Goal: Find specific page/section: Find specific page/section

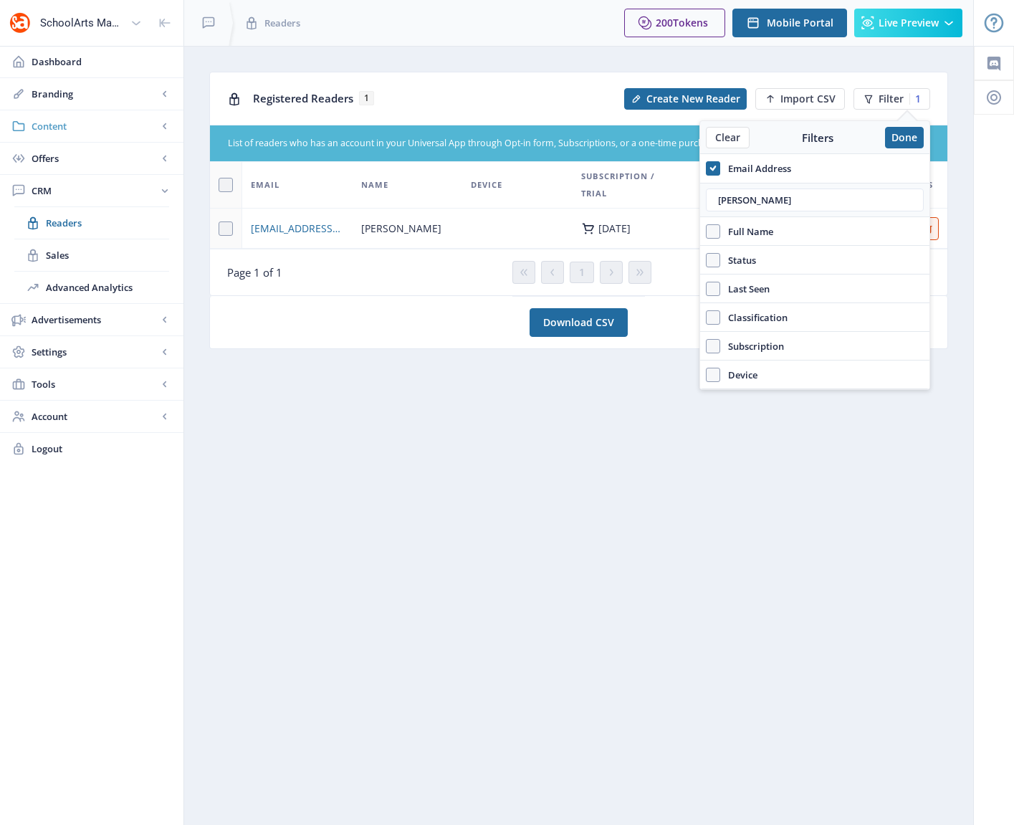
click at [42, 128] on span "Content" at bounding box center [95, 126] width 126 height 14
click at [66, 191] on span "Collections" at bounding box center [107, 190] width 123 height 14
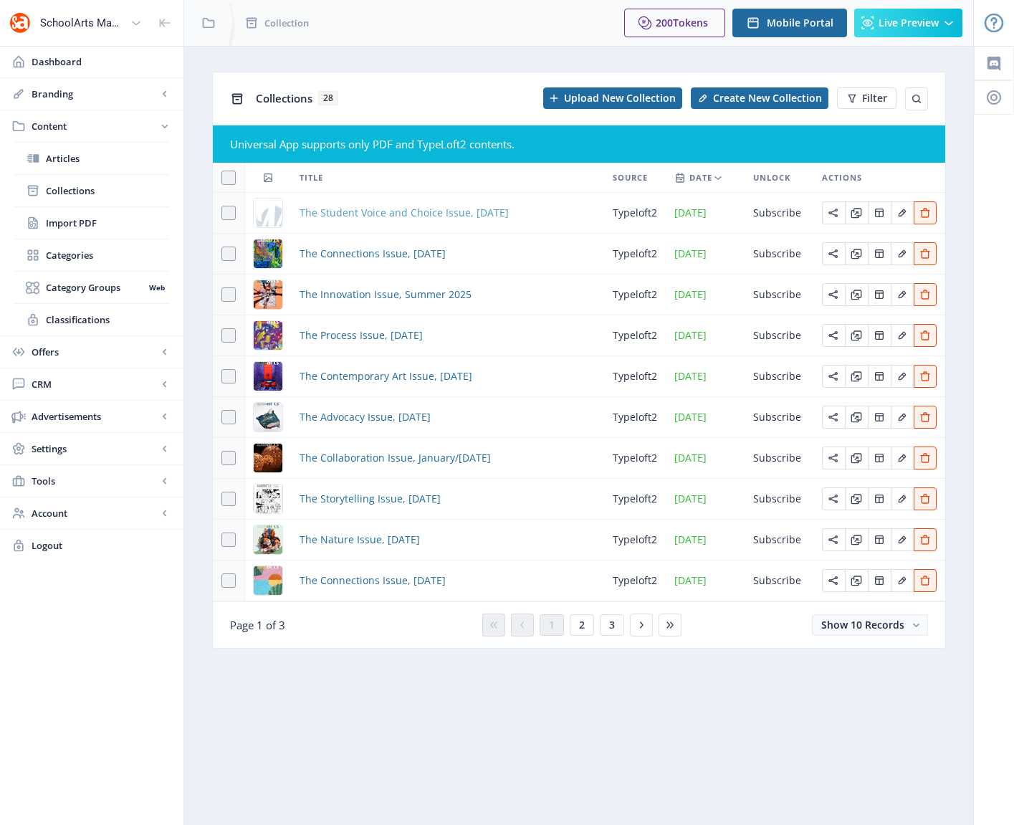
click at [372, 215] on span "The Student Voice and Choice Issue, [DATE]" at bounding box center [404, 212] width 209 height 17
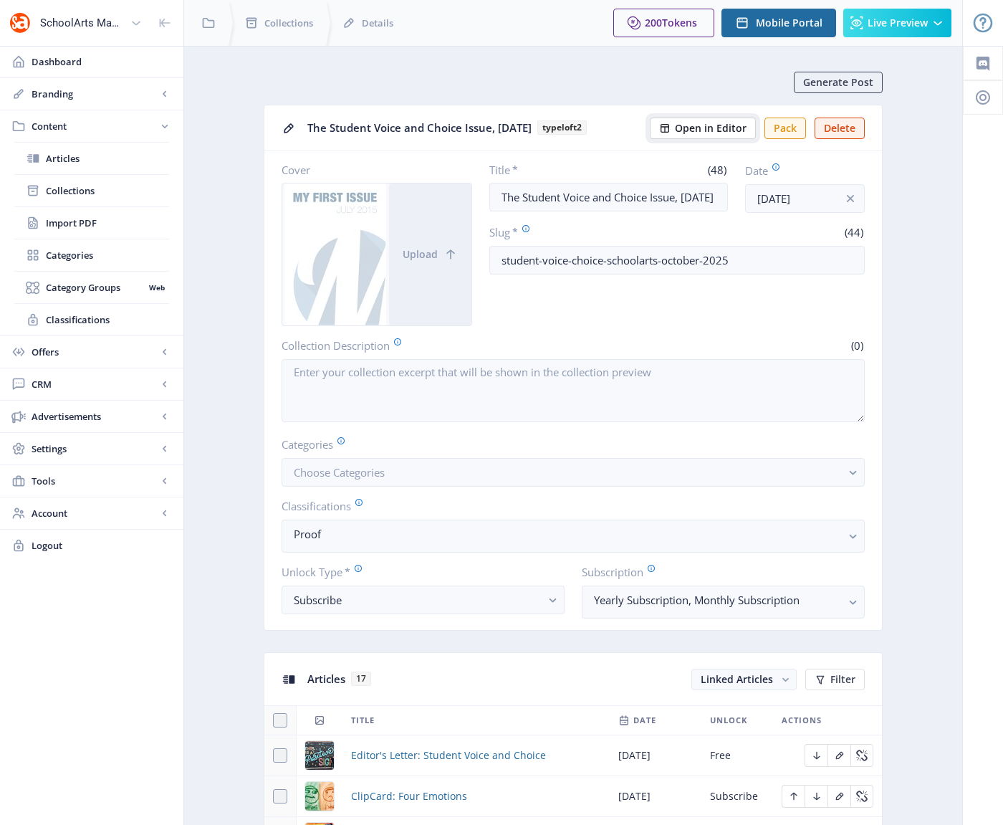
click at [698, 130] on span "Open in Editor" at bounding box center [711, 128] width 72 height 11
